Goal: Task Accomplishment & Management: Complete application form

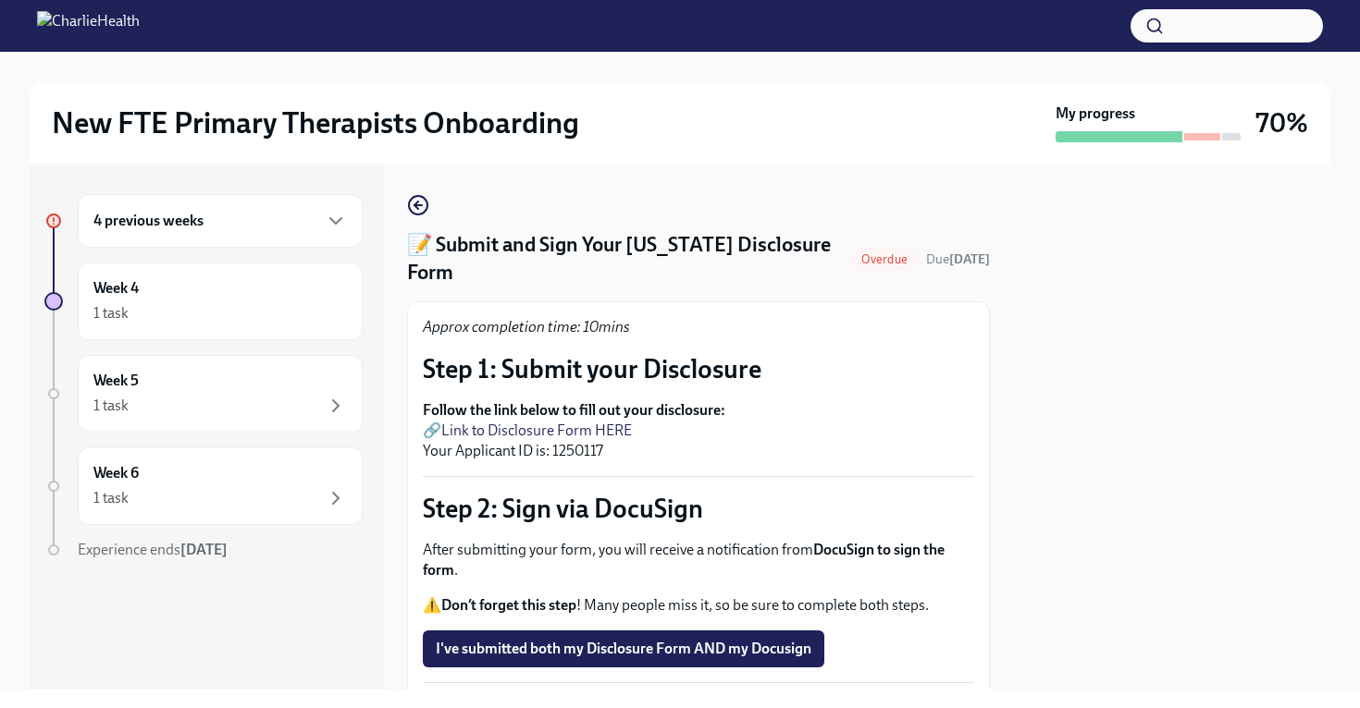
scroll to position [159, 0]
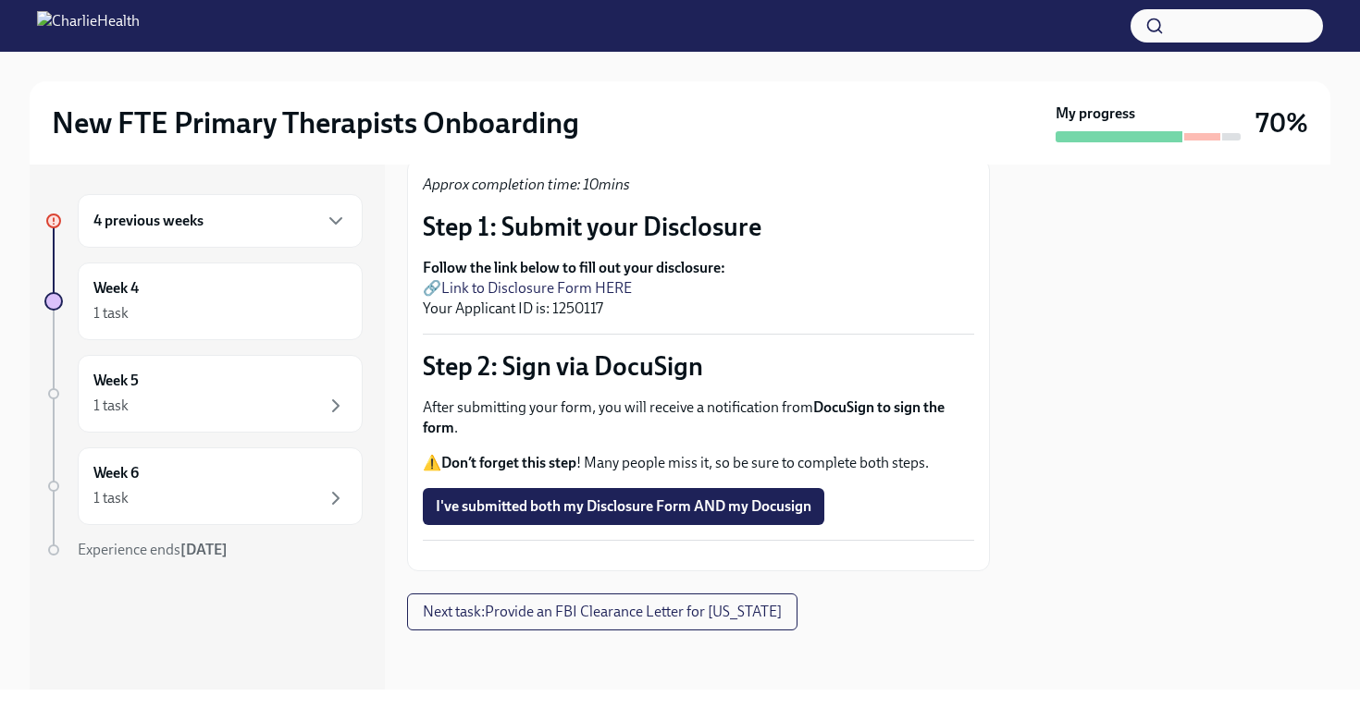
click at [313, 228] on div "4 previous weeks" at bounding box center [219, 221] width 253 height 22
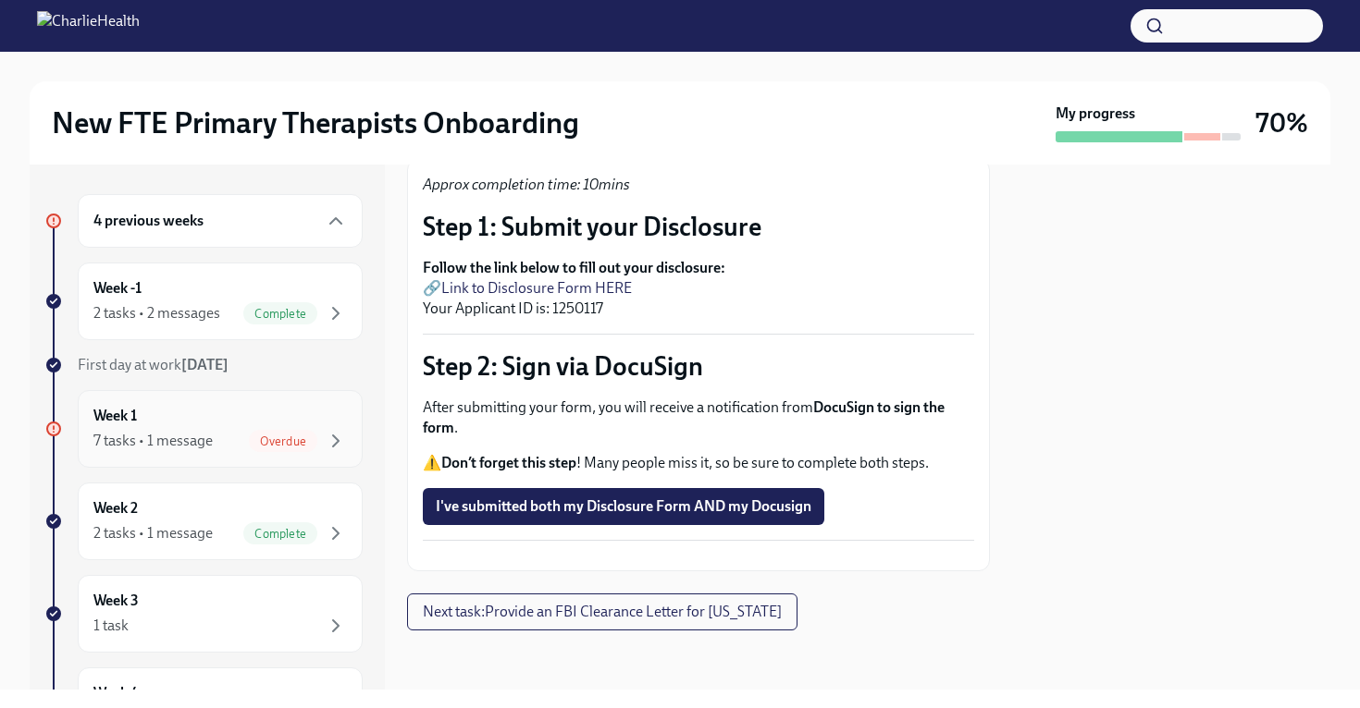
click at [296, 439] on span "Overdue" at bounding box center [283, 442] width 68 height 14
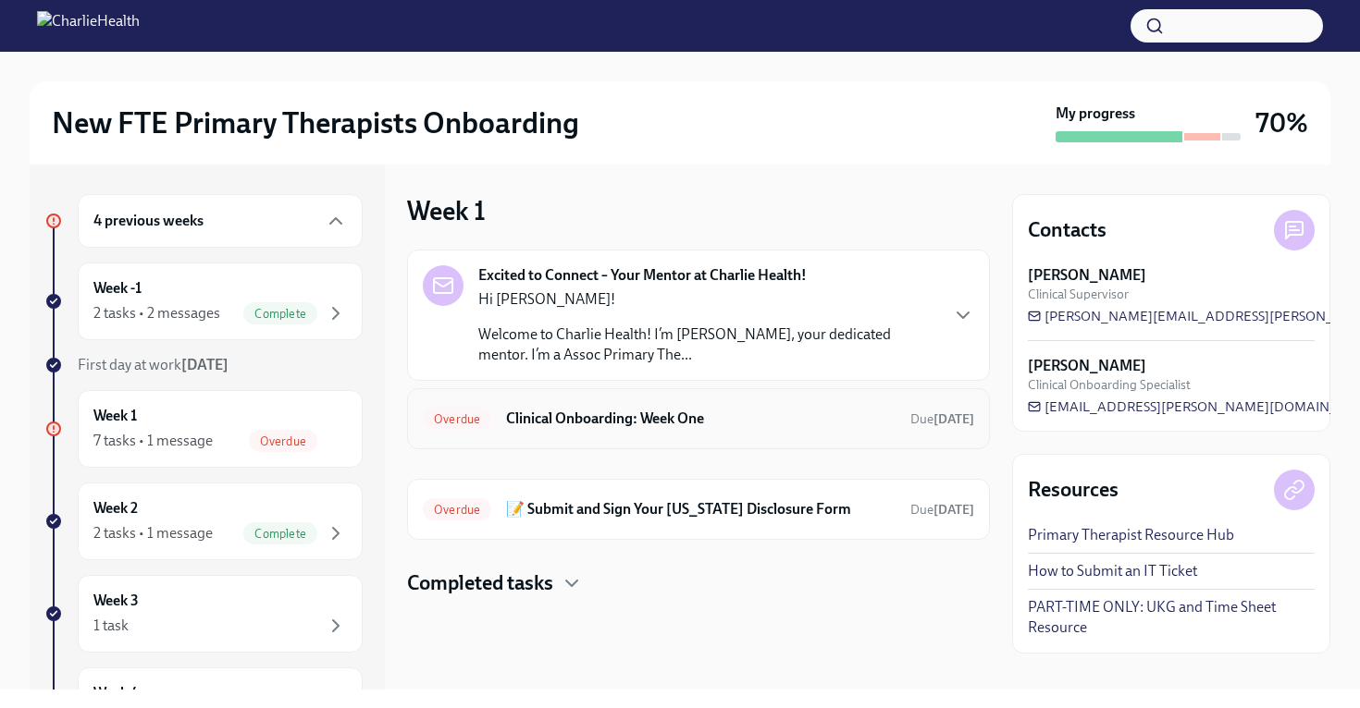
click at [692, 427] on h6 "Clinical Onboarding: Week One" at bounding box center [700, 419] width 389 height 20
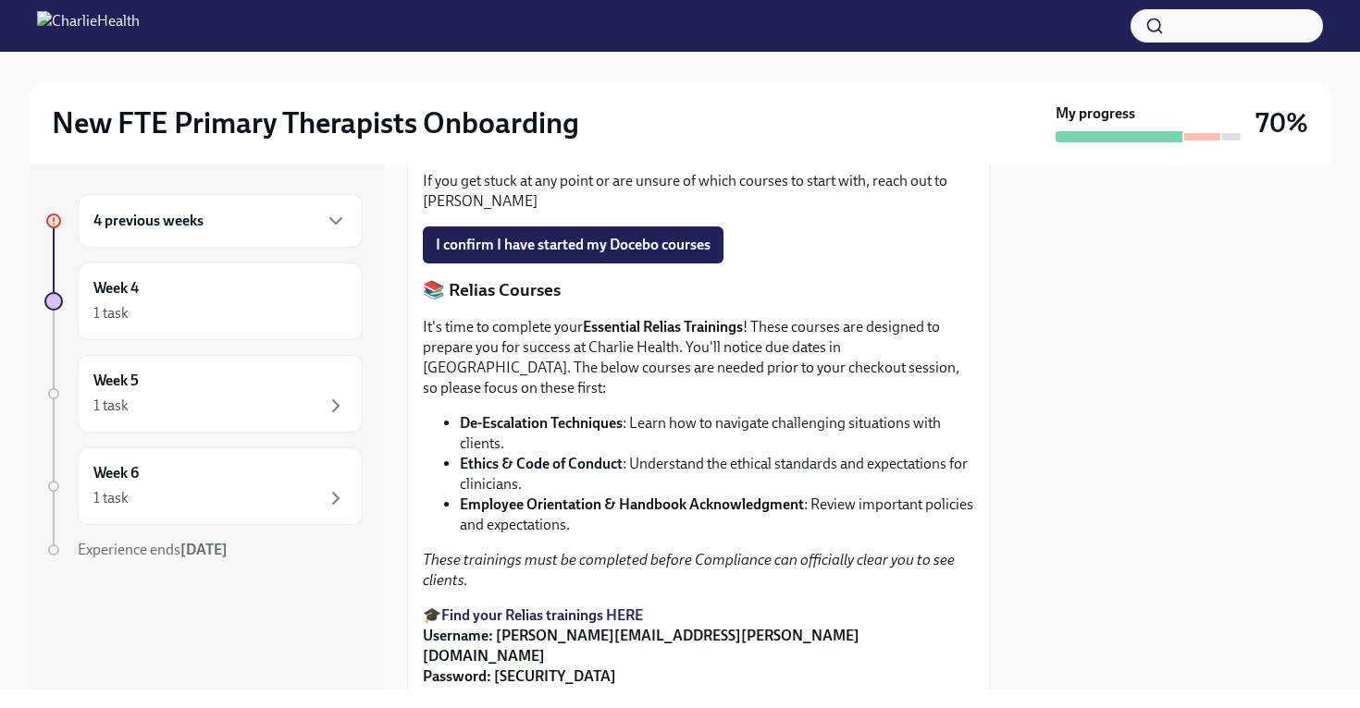
scroll to position [1005, 0]
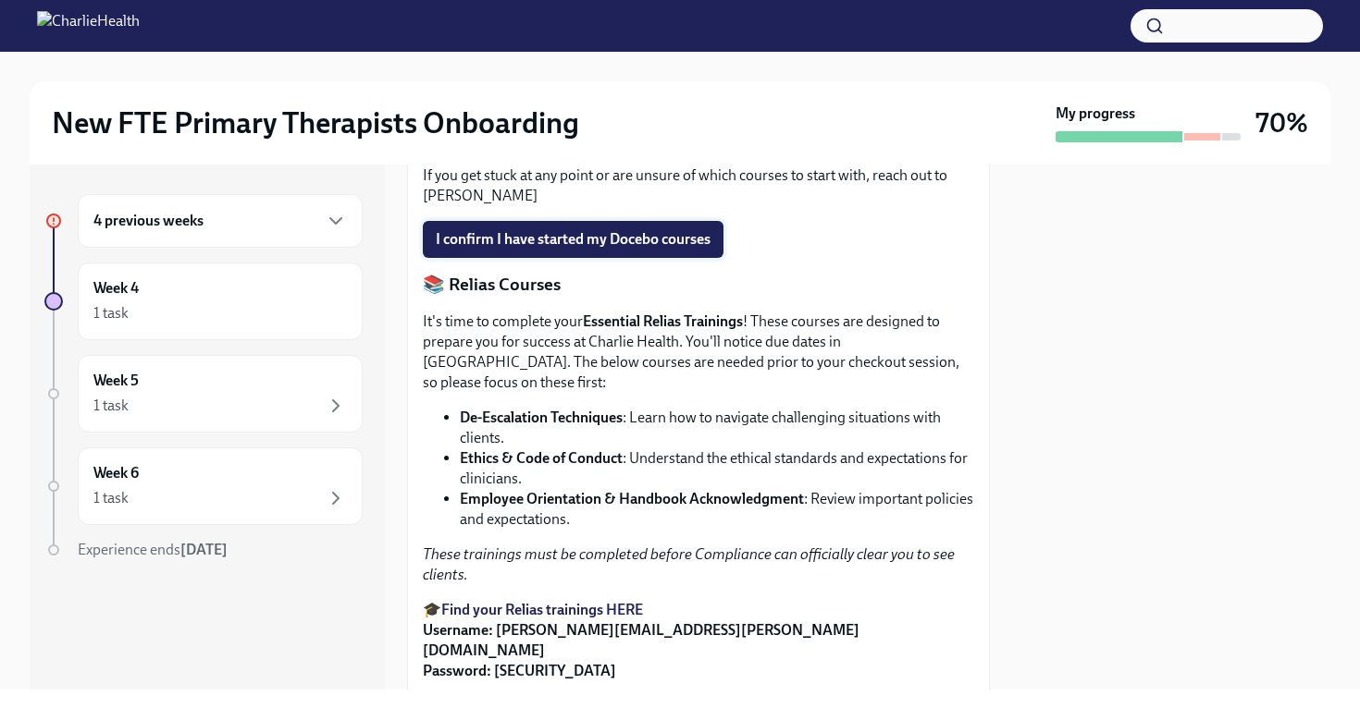
click at [620, 249] on span "I confirm I have started my Docebo courses" at bounding box center [573, 239] width 275 height 18
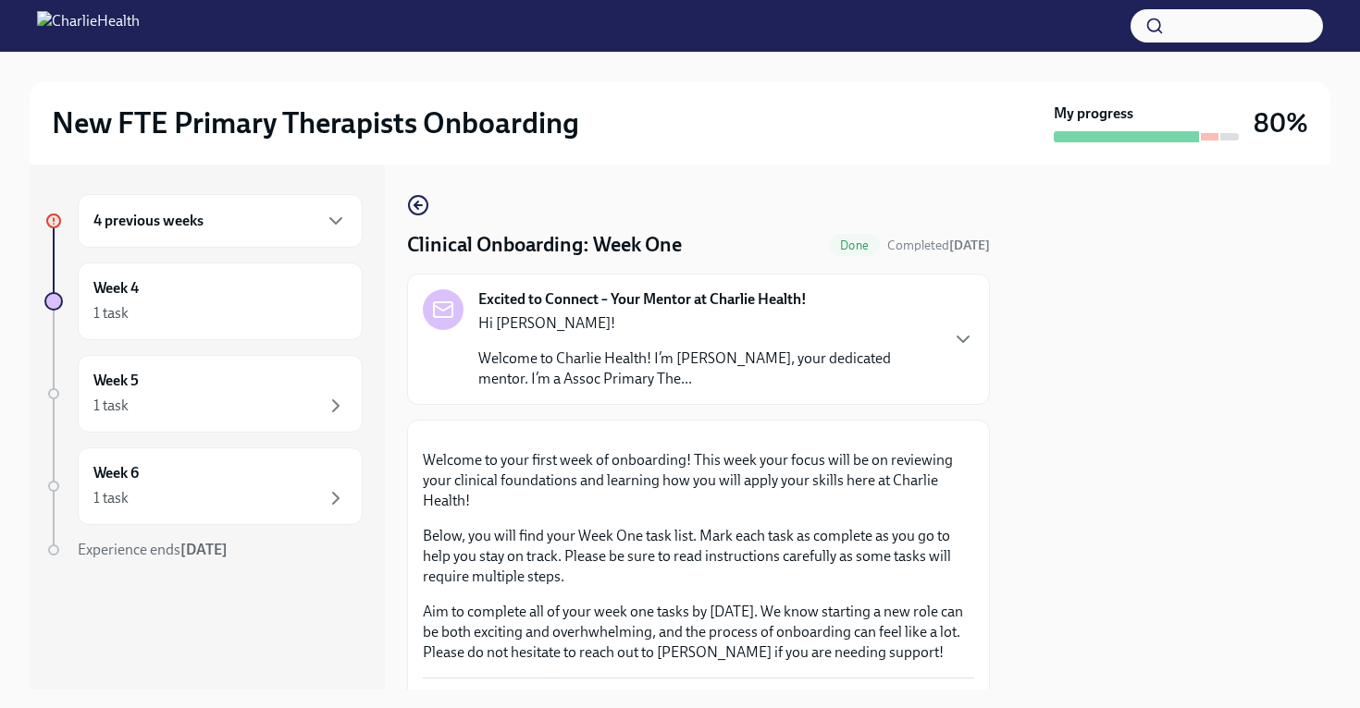
scroll to position [6, 0]
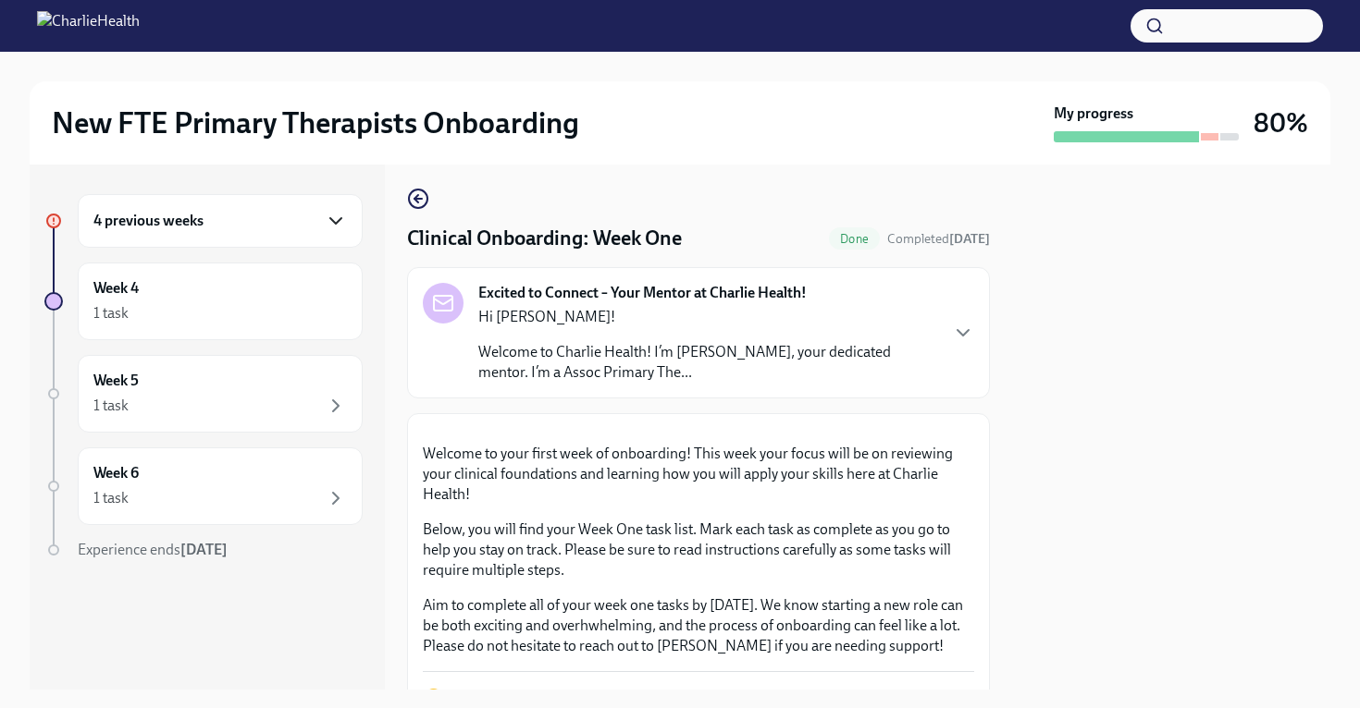
click at [330, 224] on icon "button" at bounding box center [336, 221] width 22 height 22
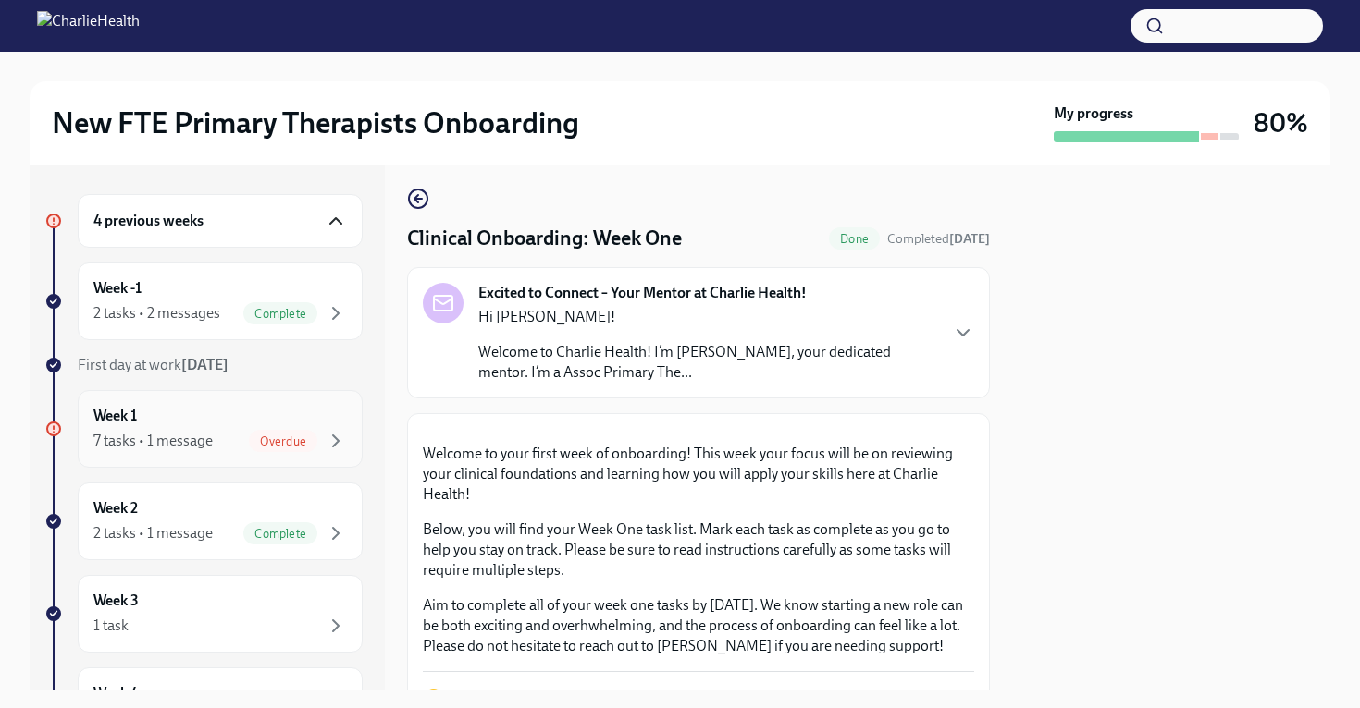
click at [282, 444] on span "Overdue" at bounding box center [283, 442] width 68 height 14
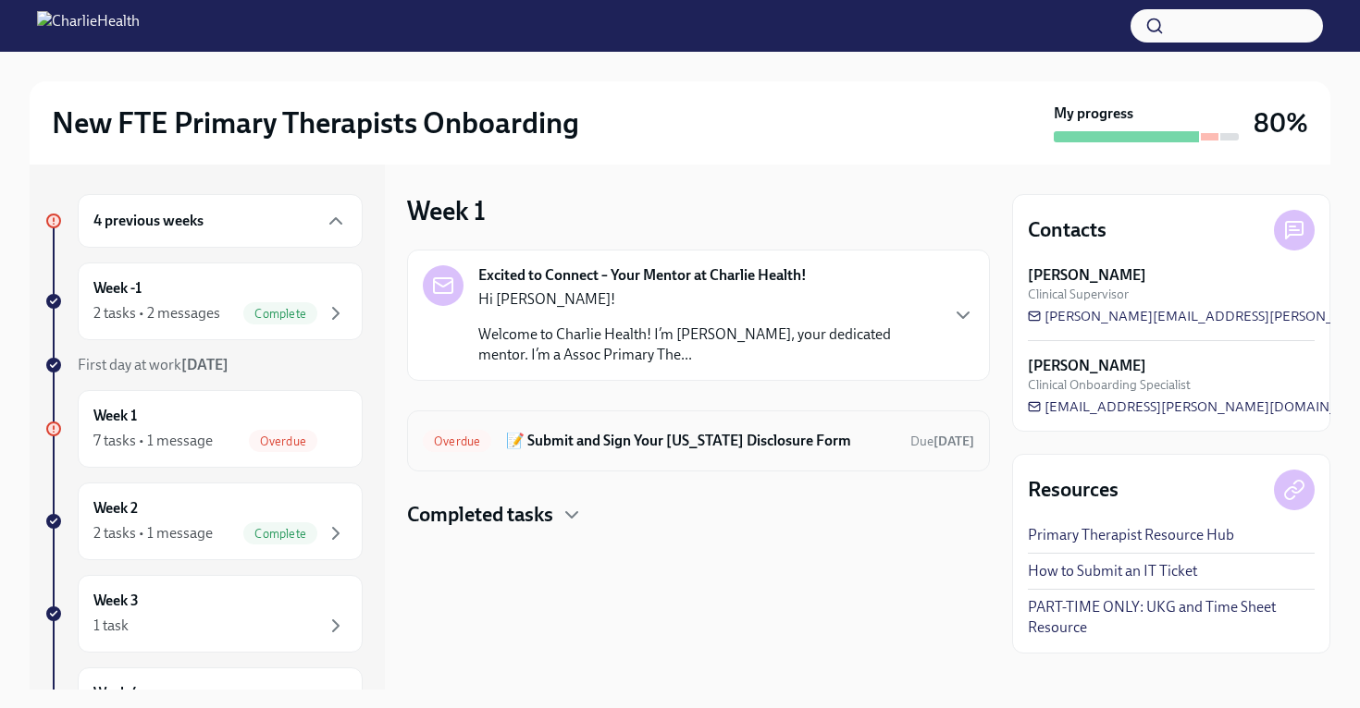
click at [625, 443] on h6 "📝 Submit and Sign Your Utah Disclosure Form" at bounding box center [700, 441] width 389 height 20
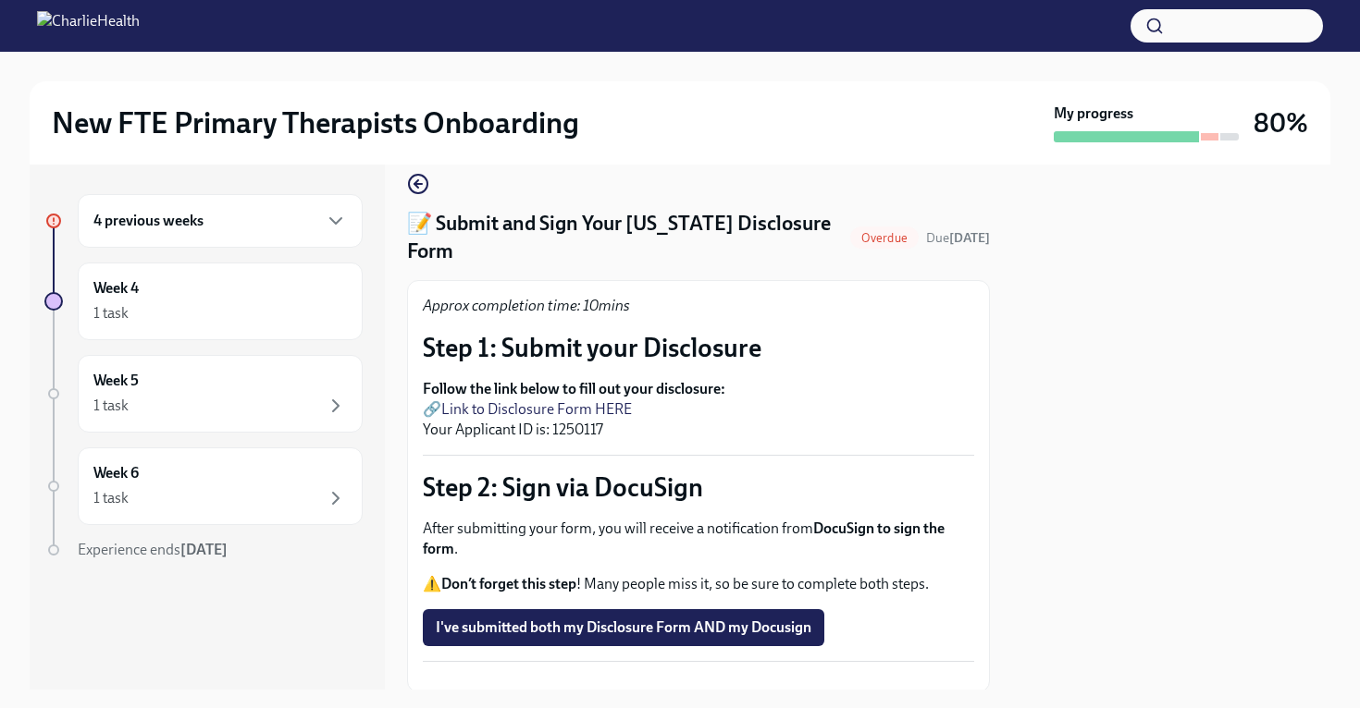
scroll to position [26, 0]
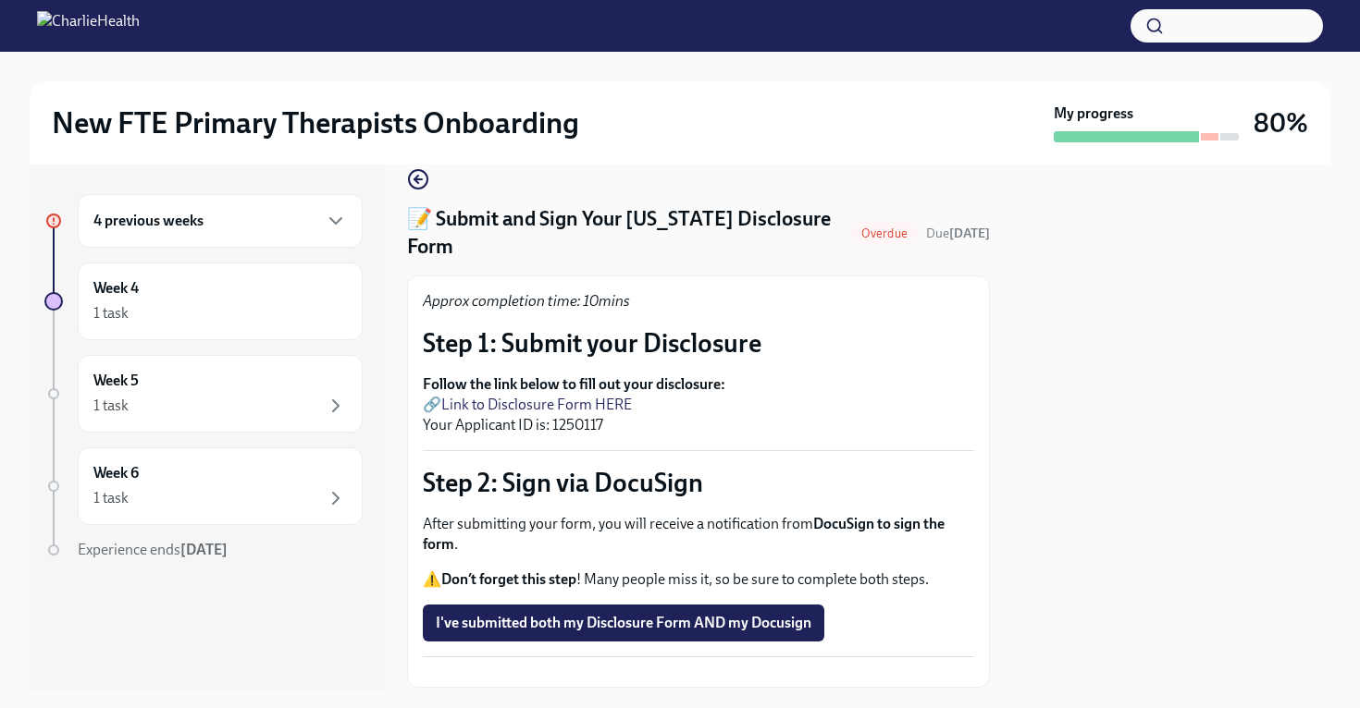
click at [547, 396] on link "Link to Disclosure Form HERE" at bounding box center [536, 405] width 191 height 18
